Goal: Transaction & Acquisition: Subscribe to service/newsletter

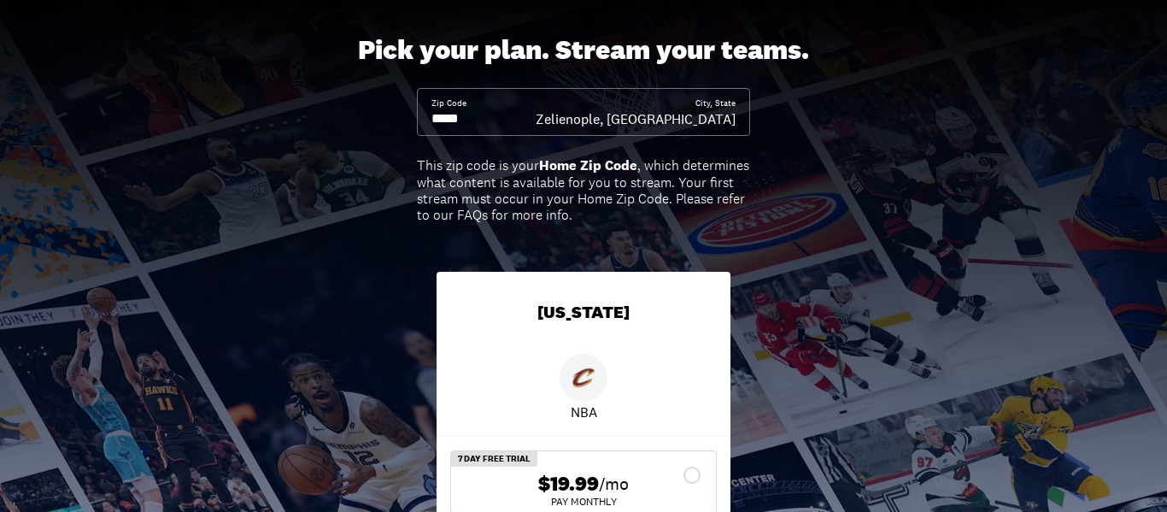
scroll to position [84, 0]
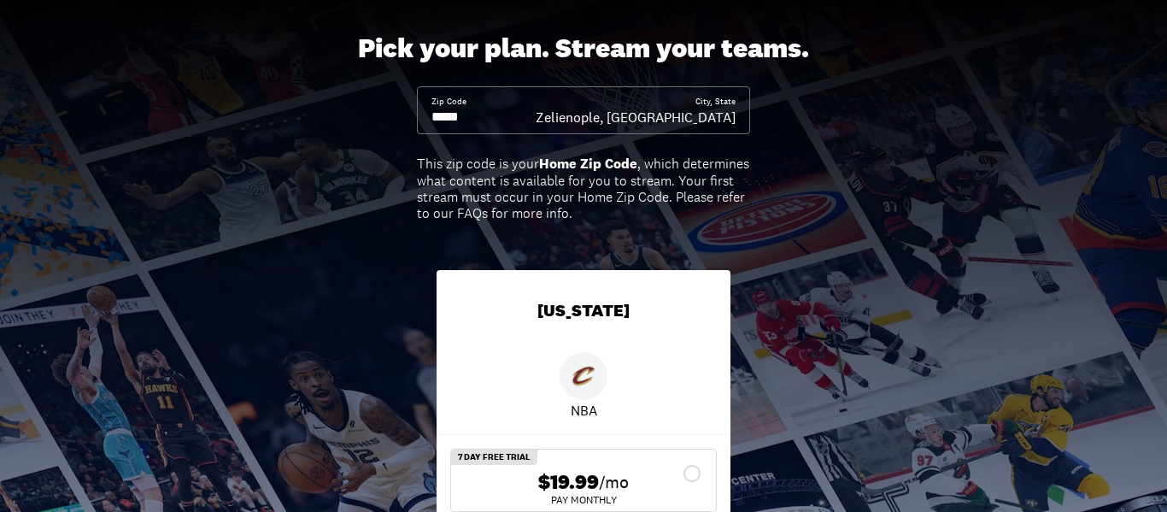
click at [454, 114] on input at bounding box center [483, 117] width 104 height 19
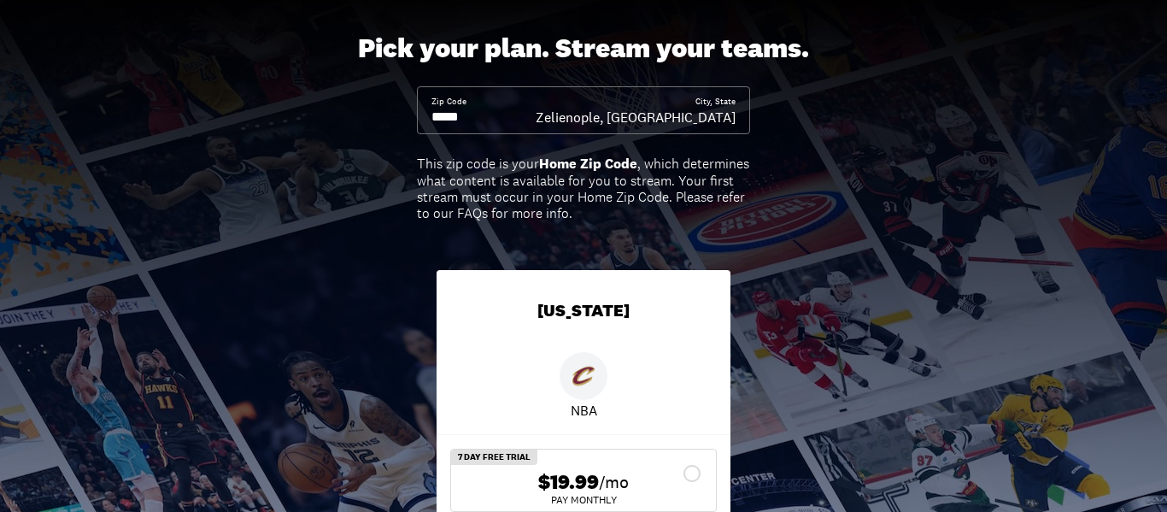
click at [454, 114] on input at bounding box center [483, 117] width 104 height 19
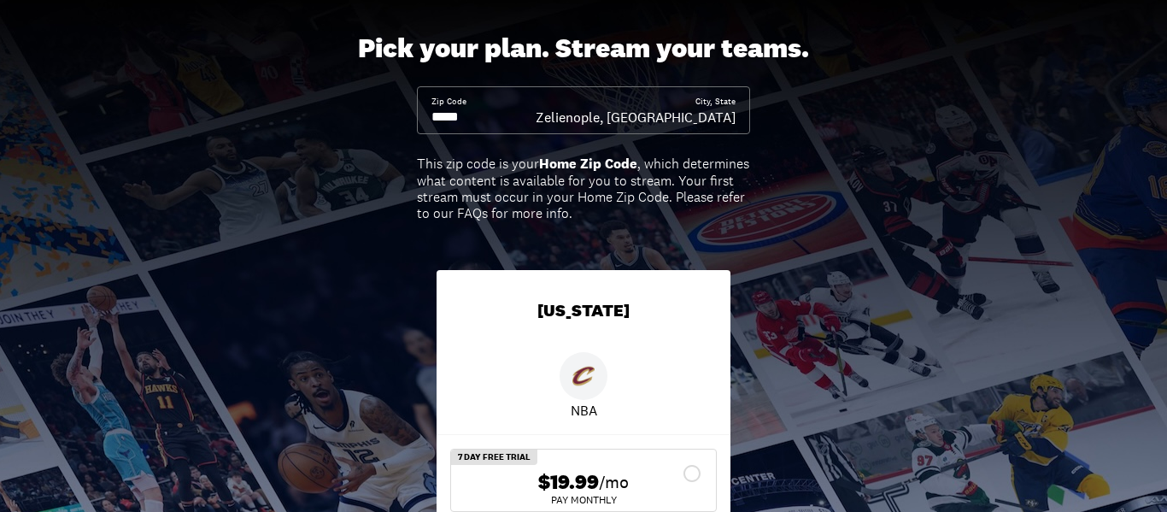
click at [454, 114] on input at bounding box center [483, 117] width 104 height 19
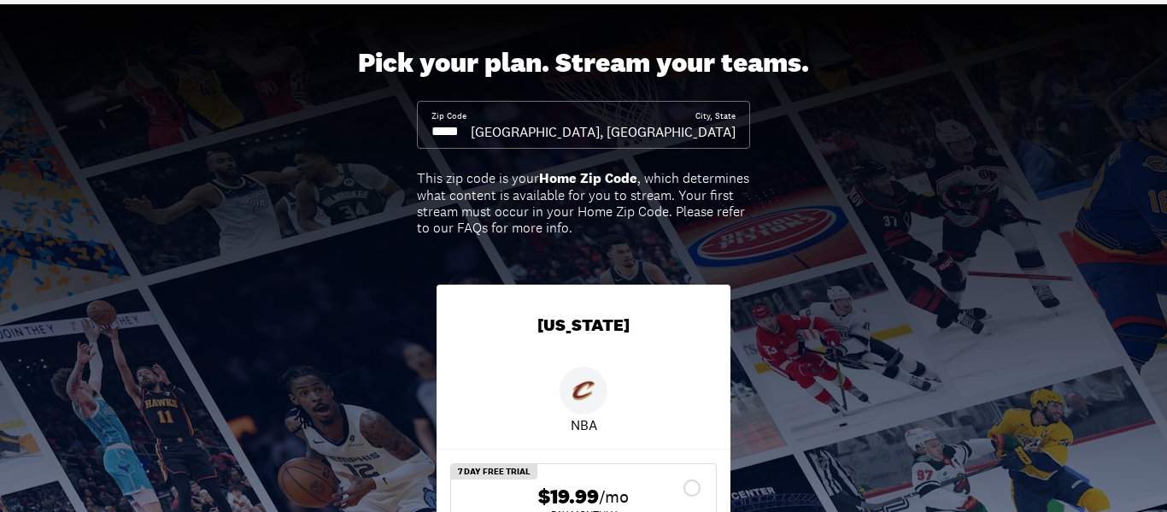
scroll to position [0, 0]
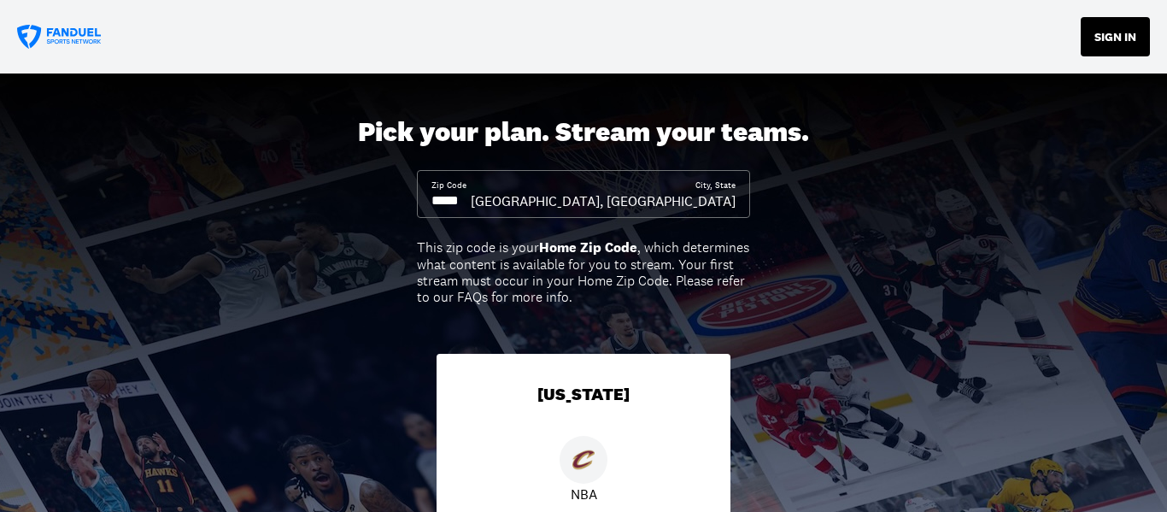
type input "*****"
click at [1124, 42] on button "SIGN IN" at bounding box center [1115, 36] width 69 height 39
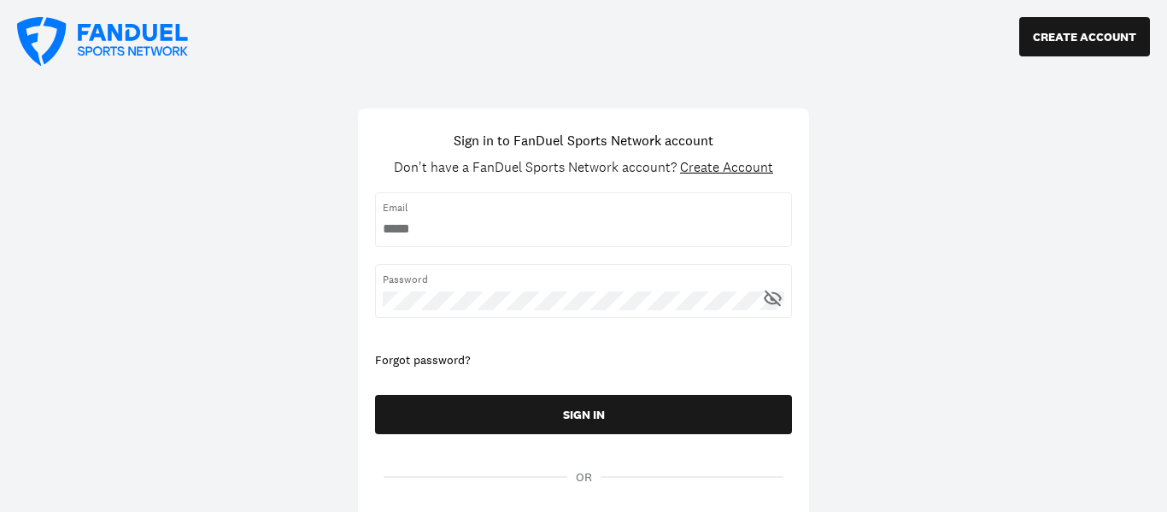
type input "**********"
click at [774, 302] on icon at bounding box center [772, 297] width 21 height 21
click at [586, 234] on input "username" at bounding box center [583, 229] width 401 height 19
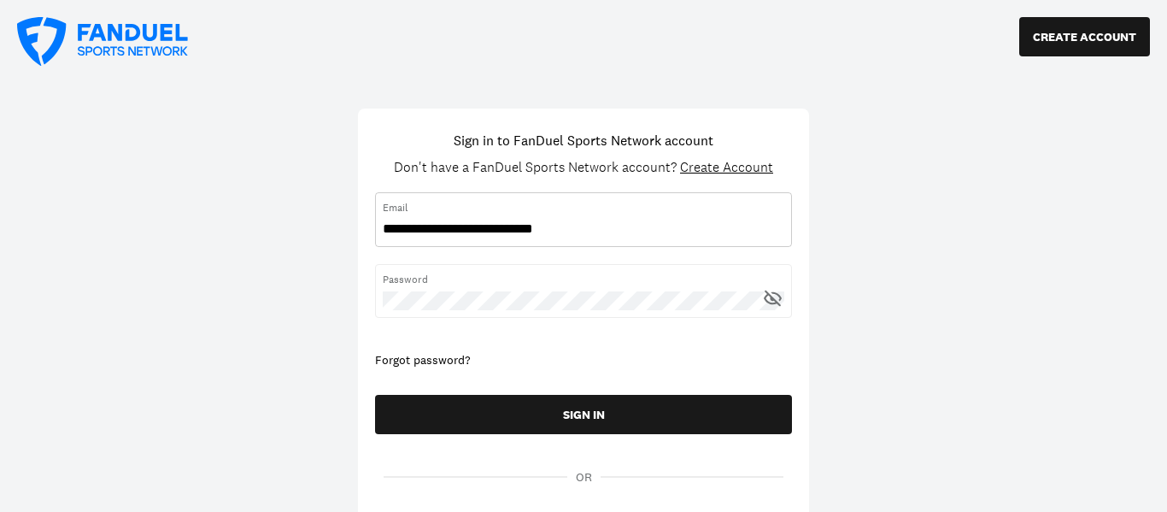
click at [586, 234] on input "username" at bounding box center [583, 229] width 401 height 19
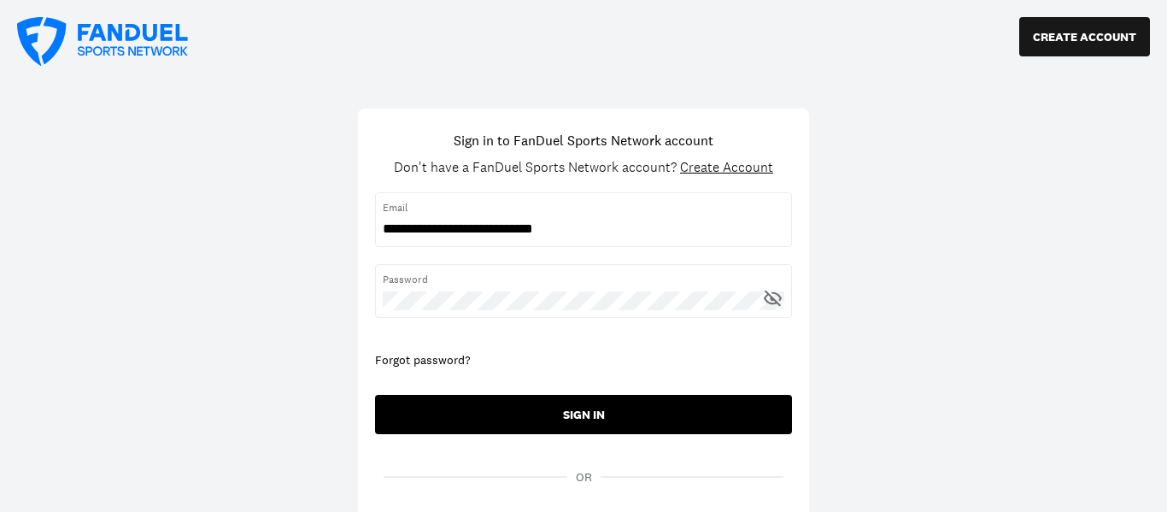
click at [574, 405] on button "SIGN IN" at bounding box center [583, 414] width 417 height 39
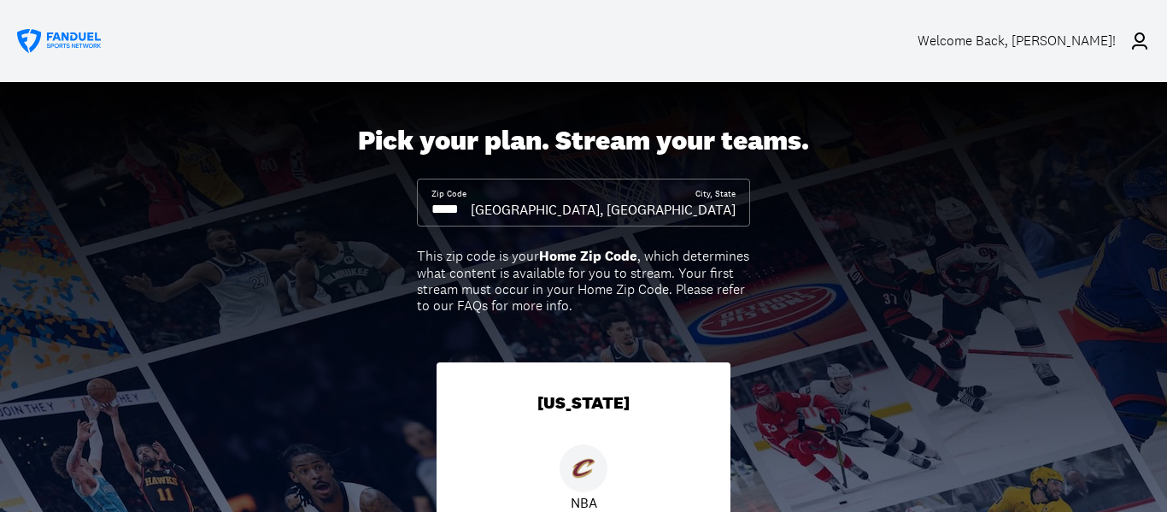
click at [39, 38] on icon at bounding box center [59, 41] width 85 height 25
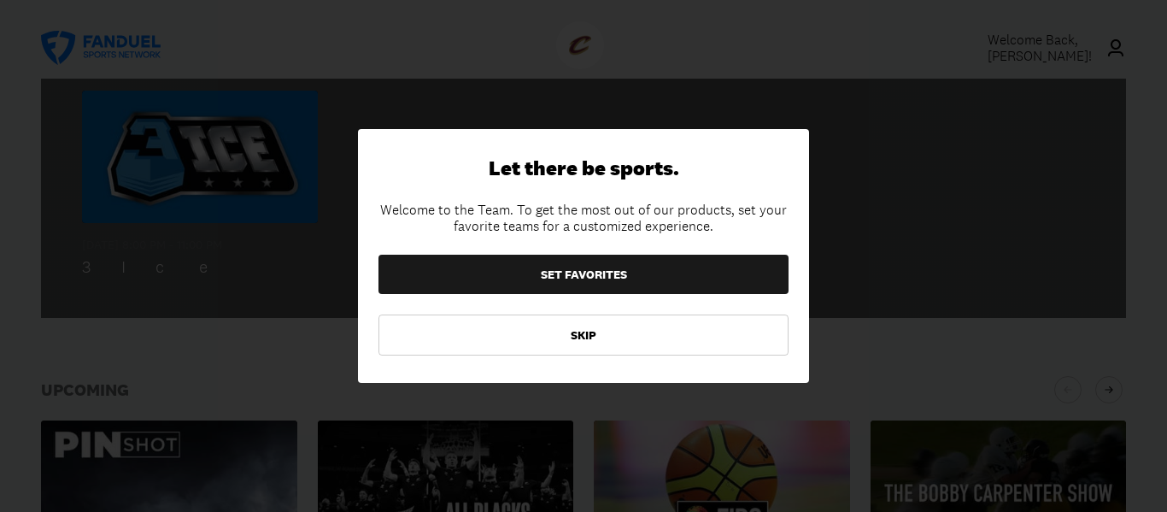
scroll to position [479, 0]
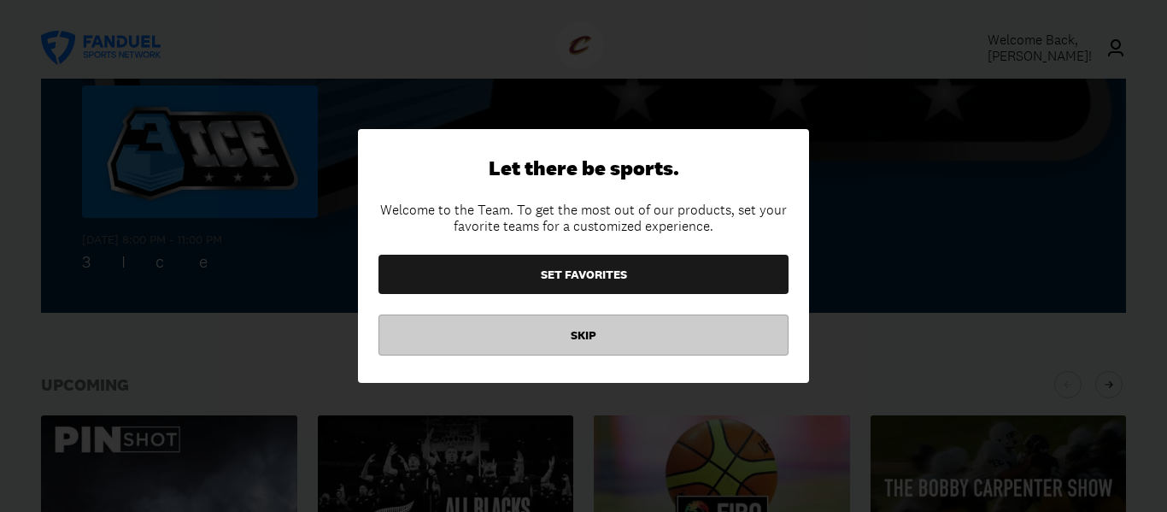
click at [587, 333] on button "SKIP" at bounding box center [583, 334] width 410 height 41
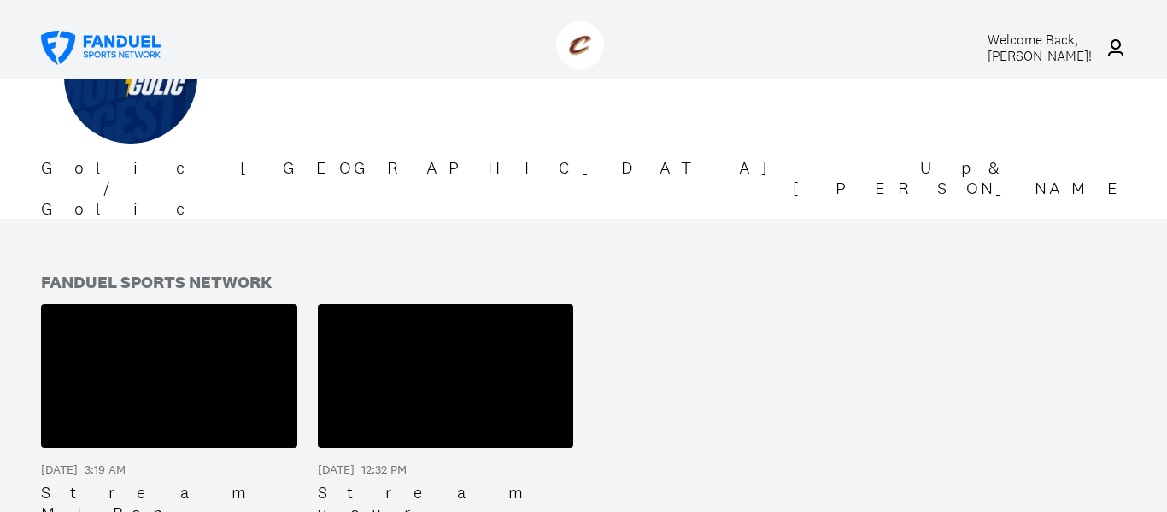
scroll to position [1585, 0]
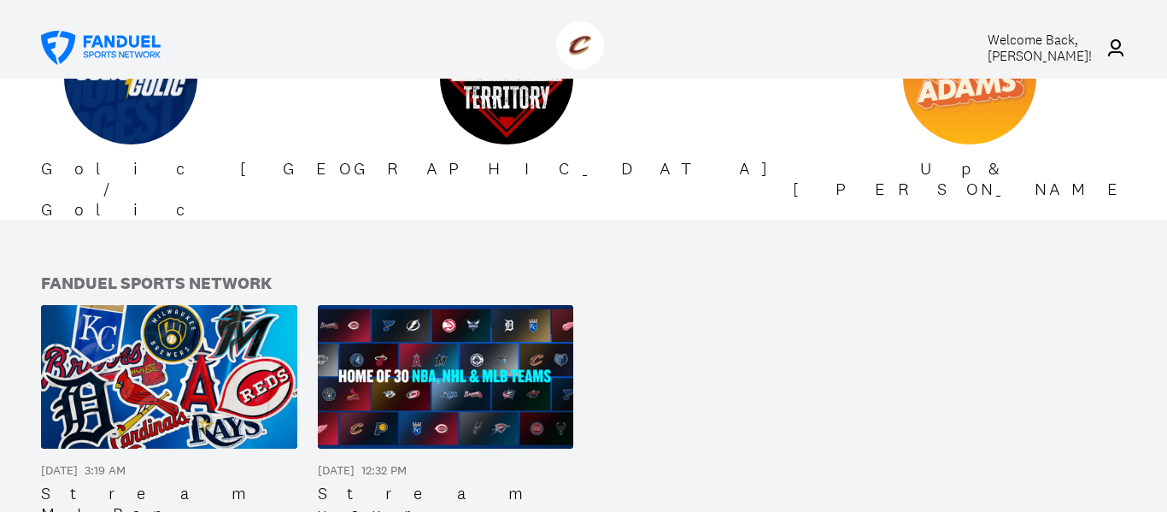
click at [442, 305] on img at bounding box center [446, 377] width 256 height 144
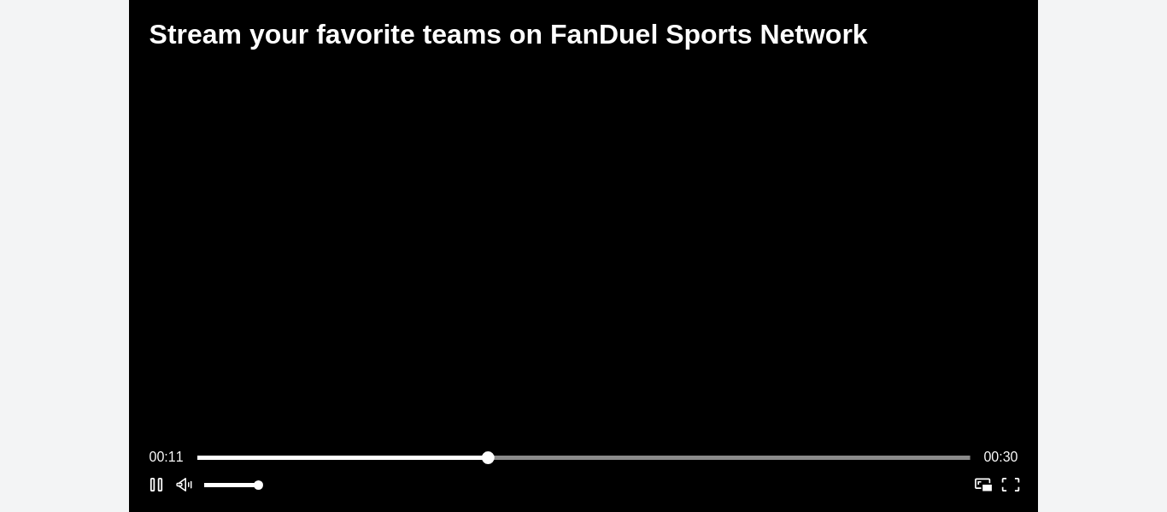
click at [686, 261] on button "Play/Pause" at bounding box center [587, 256] width 652 height 254
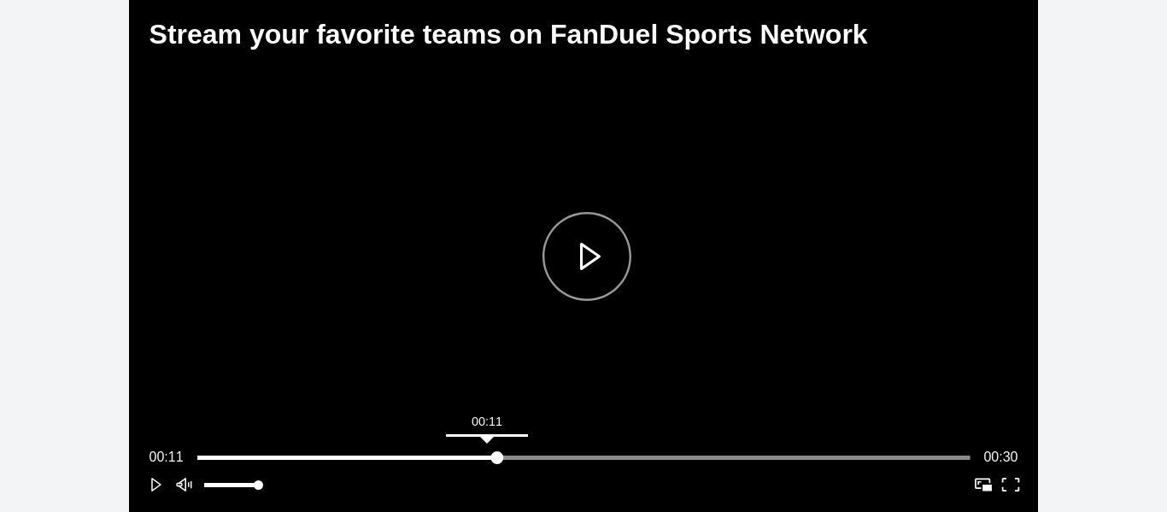
click at [487, 455] on div "Video timeline" at bounding box center [583, 458] width 773 height 8
click at [155, 485] on button "Play" at bounding box center [156, 484] width 27 height 27
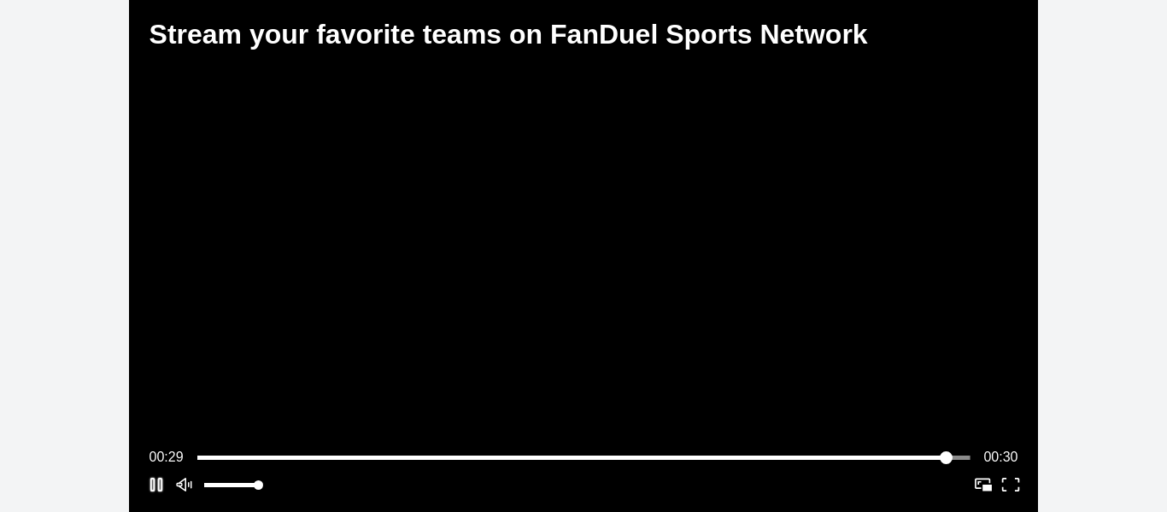
click at [159, 488] on button "Play" at bounding box center [156, 484] width 27 height 27
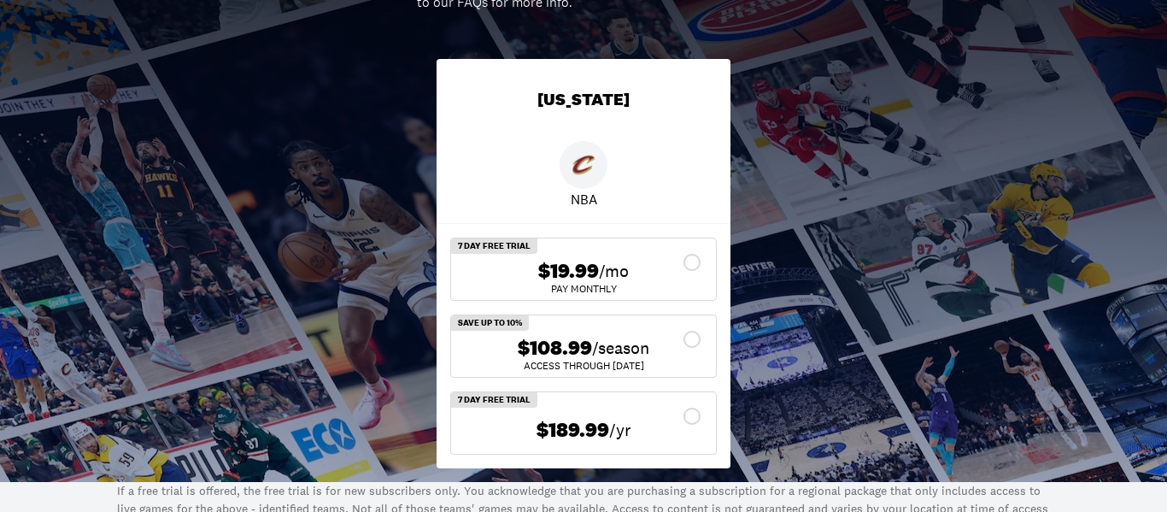
scroll to position [300, 0]
